Goal: Find contact information: Find contact information

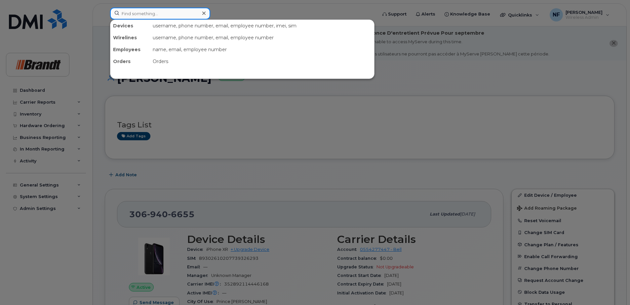
click at [176, 17] on input at bounding box center [160, 14] width 100 height 12
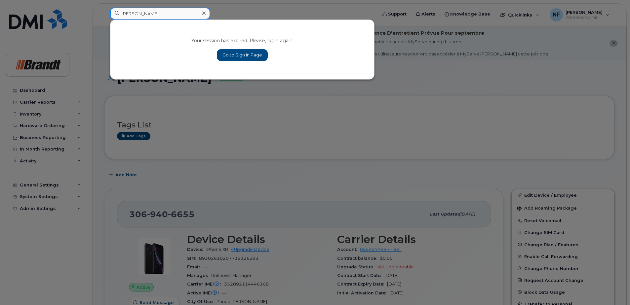
type input "[PERSON_NAME]"
click at [234, 51] on link "Go to Sign In Page" at bounding box center [242, 55] width 51 height 12
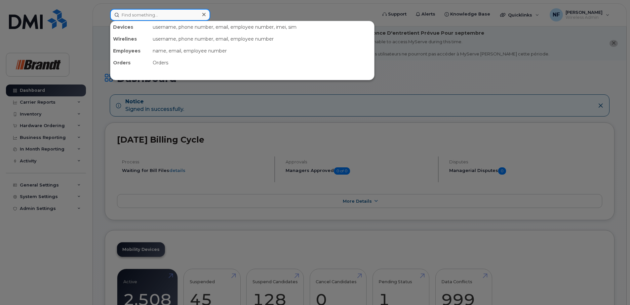
click at [171, 9] on input at bounding box center [160, 15] width 100 height 12
paste input "3065316345"
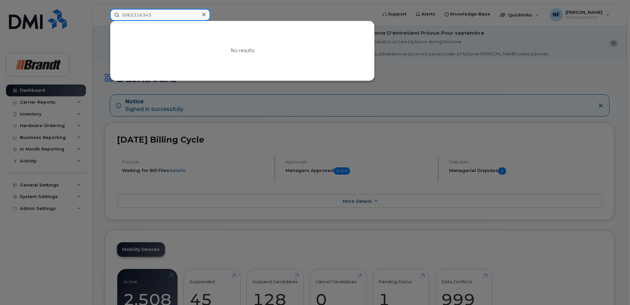
type input "3065316345"
click at [203, 14] on icon at bounding box center [203, 14] width 3 height 5
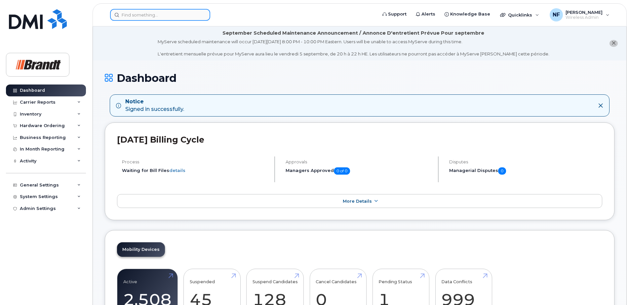
click at [203, 14] on div at bounding box center [160, 15] width 100 height 12
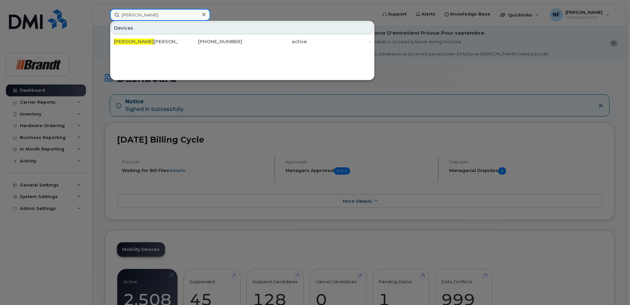
type input "curtis si"
click at [209, 45] on div "306-510-5957" at bounding box center [210, 41] width 64 height 7
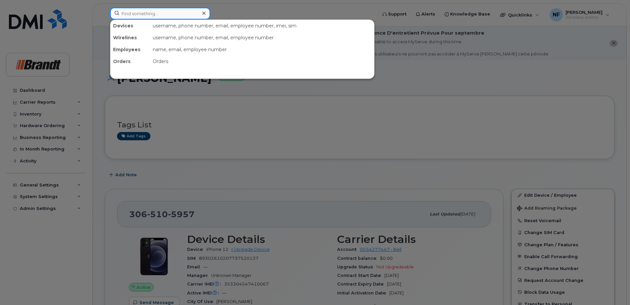
click at [162, 12] on input at bounding box center [160, 14] width 100 height 12
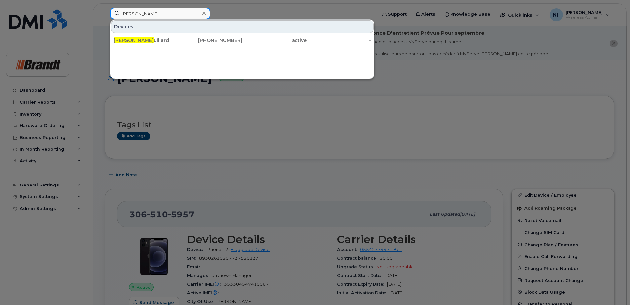
type input "noah fo"
click at [161, 42] on div "Noah Fo uillard" at bounding box center [146, 40] width 64 height 7
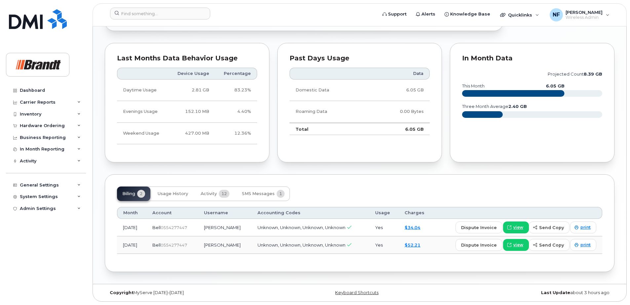
scroll to position [242, 0]
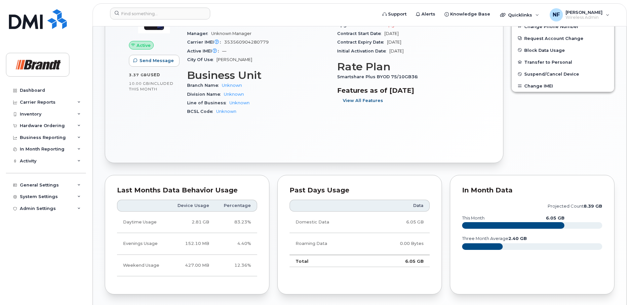
click at [363, 100] on span "View All Features" at bounding box center [363, 100] width 40 height 6
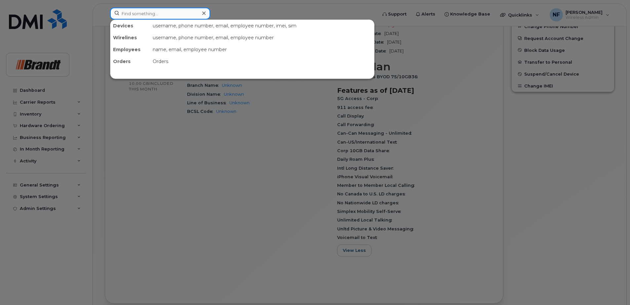
click at [175, 13] on input at bounding box center [160, 14] width 100 height 12
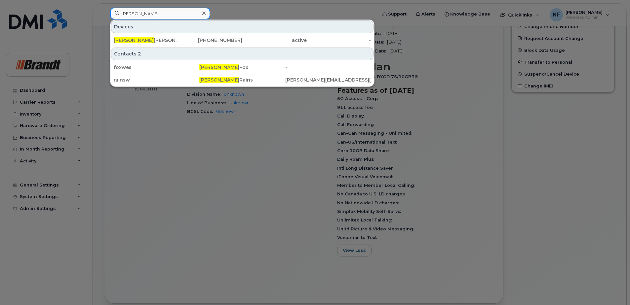
type input "wesley"
click at [178, 35] on link "Wesley Rajendran 306-510-1647 active -" at bounding box center [242, 40] width 262 height 12
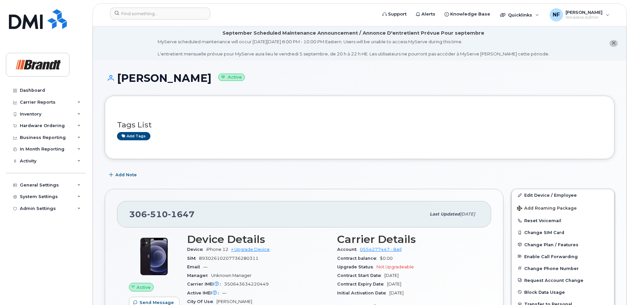
click at [191, 210] on span "1647" at bounding box center [181, 215] width 27 height 10
click at [185, 211] on span "1647" at bounding box center [181, 215] width 27 height 10
copy span "[PHONE_NUMBER]"
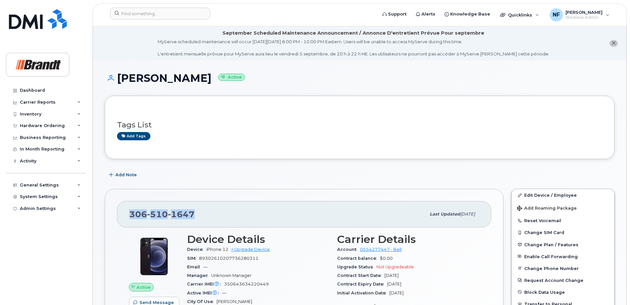
click at [140, 218] on span "[PHONE_NUMBER]" at bounding box center [161, 215] width 65 height 10
click at [178, 12] on input at bounding box center [160, 14] width 100 height 12
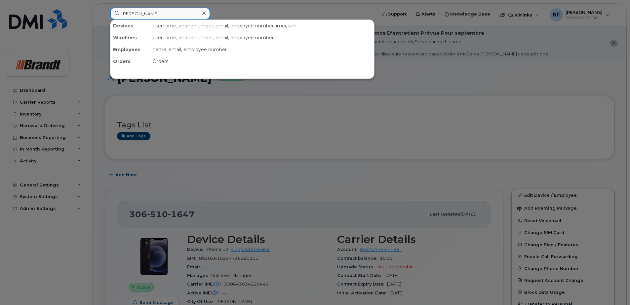
type input "[PERSON_NAME]"
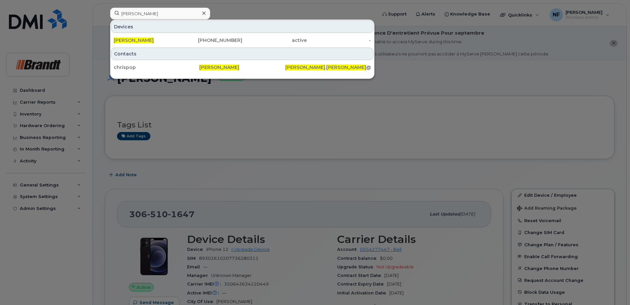
click at [203, 12] on icon at bounding box center [203, 13] width 3 height 3
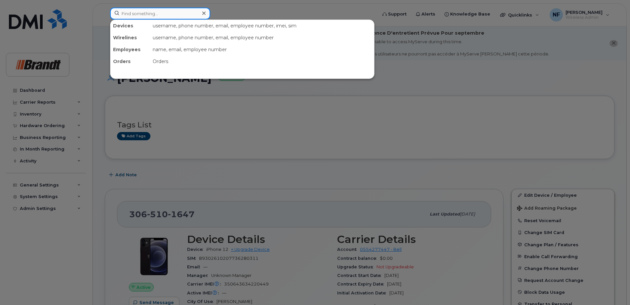
click at [203, 13] on div at bounding box center [160, 14] width 100 height 12
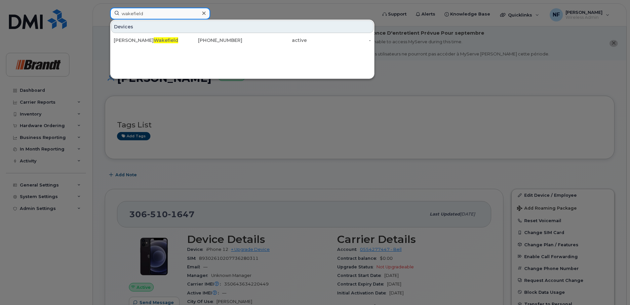
type input "wakefield"
